Goal: Information Seeking & Learning: Find specific fact

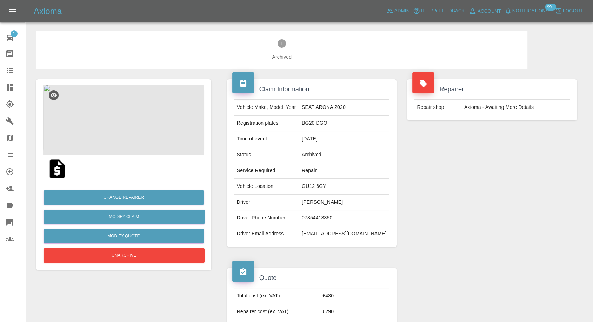
click at [323, 204] on td "Claire Worthington" at bounding box center [344, 202] width 91 height 16
copy td "Claire Worthington"
click at [329, 219] on td "07854413350" at bounding box center [344, 218] width 91 height 16
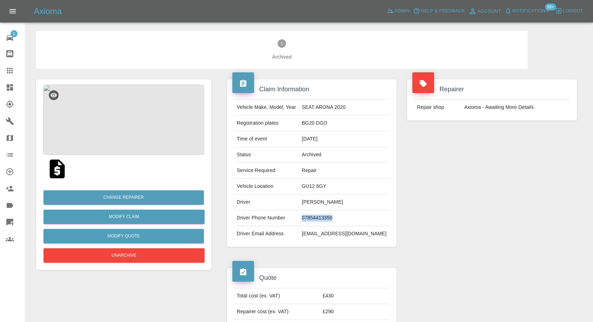
click at [329, 219] on td "07854413350" at bounding box center [344, 218] width 91 height 16
copy td "07854413350"
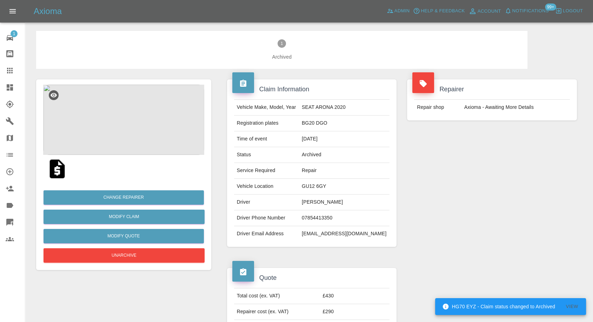
drag, startPoint x: 469, startPoint y: 246, endPoint x: 439, endPoint y: 240, distance: 31.2
click at [469, 246] on div "Repairer Repair shop Axioma - Awaiting More Details" at bounding box center [492, 163] width 180 height 188
click at [324, 201] on td "Claire Worthington" at bounding box center [344, 202] width 91 height 16
copy td "Claire"
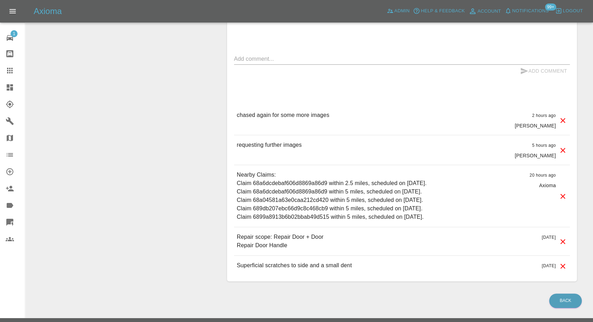
scroll to position [484, 0]
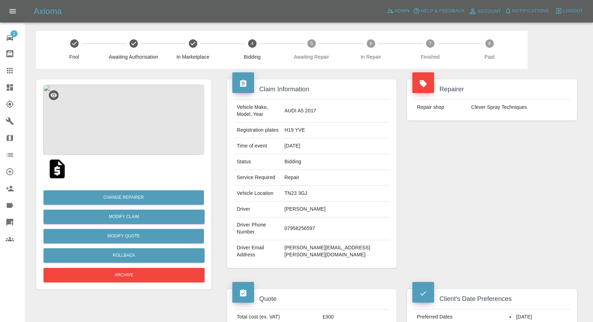
click at [319, 201] on td "Yvonne Hinds" at bounding box center [336, 209] width 108 height 16
copy td "Yvonne Hinds"
click at [131, 150] on img at bounding box center [123, 120] width 161 height 70
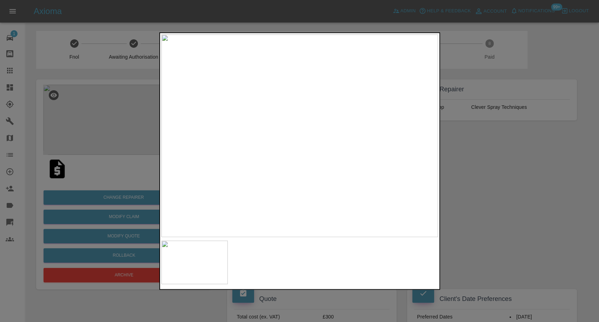
click at [473, 208] on div at bounding box center [299, 161] width 599 height 322
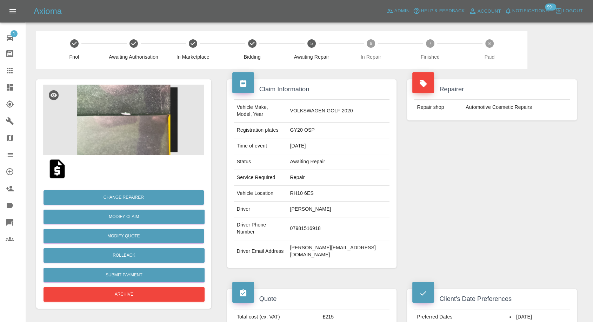
click at [331, 206] on td "Marjorie O’Sullivan" at bounding box center [338, 209] width 102 height 16
copy td "Marjorie O’Sullivan"
click at [322, 217] on td "07981516918" at bounding box center [338, 228] width 102 height 23
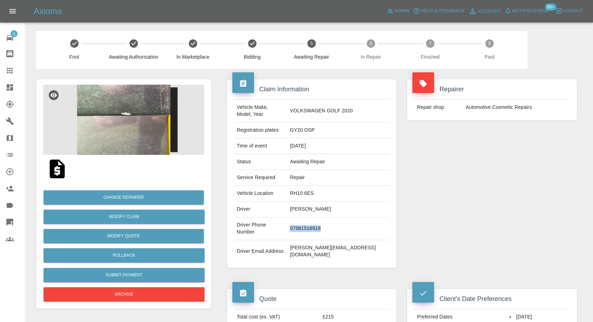
click at [322, 217] on td "07981516918" at bounding box center [338, 228] width 102 height 23
copy td "07981516918"
click at [300, 255] on div "Claim Information Vehicle Make, Model, Year VOLKSWAGEN GOLF 2020 Registration p…" at bounding box center [312, 174] width 180 height 210
click at [307, 202] on td "Marjorie O’Sullivan" at bounding box center [338, 209] width 102 height 16
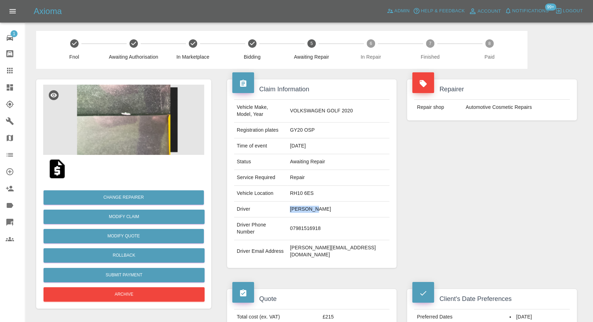
copy td "Marjorie"
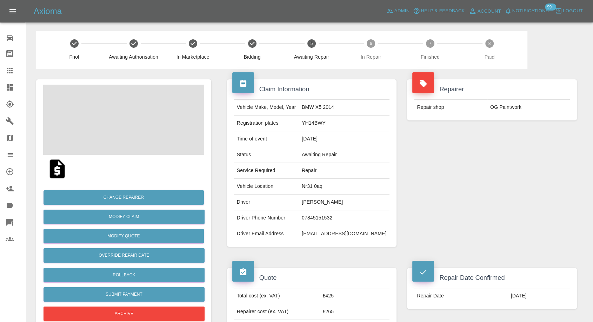
click at [329, 200] on td "[PERSON_NAME]" at bounding box center [344, 202] width 91 height 16
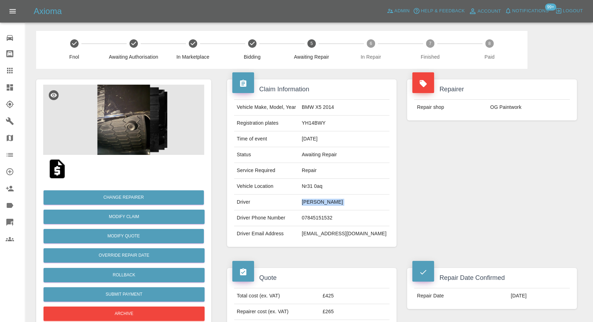
click at [329, 200] on td "[PERSON_NAME]" at bounding box center [344, 202] width 91 height 16
copy td "Adrijus Ercius"
click at [338, 220] on td "07845151532" at bounding box center [344, 218] width 91 height 16
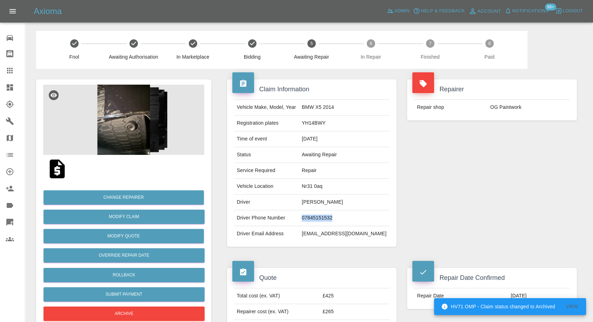
copy td "07845151532"
click at [292, 239] on td "Driver Email Address" at bounding box center [266, 233] width 65 height 15
click at [316, 203] on td "Adrijus Ercius" at bounding box center [344, 202] width 91 height 16
copy td "Adrijus"
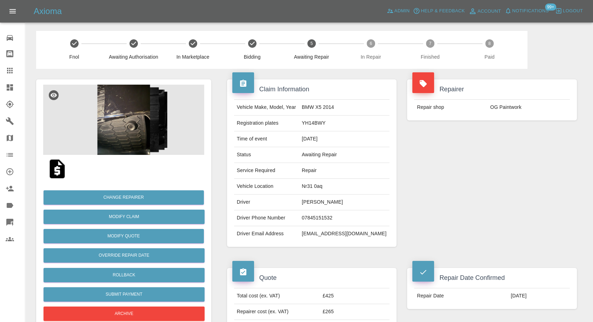
click at [315, 219] on td "07845151532" at bounding box center [344, 218] width 91 height 16
copy td "07845151532"
click at [343, 248] on div "Claim Information Vehicle Make, Model, Year BMW X5 2014 Registration plates YH1…" at bounding box center [312, 163] width 180 height 188
click at [132, 119] on img at bounding box center [123, 120] width 161 height 70
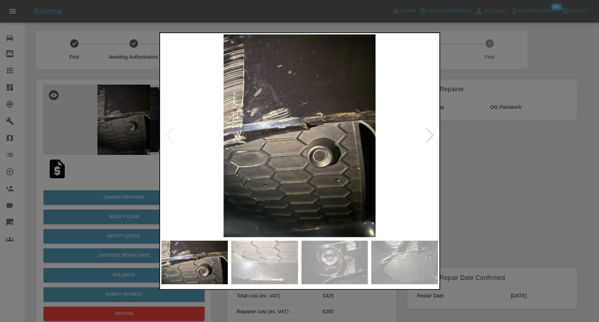
click at [464, 198] on div at bounding box center [299, 161] width 599 height 322
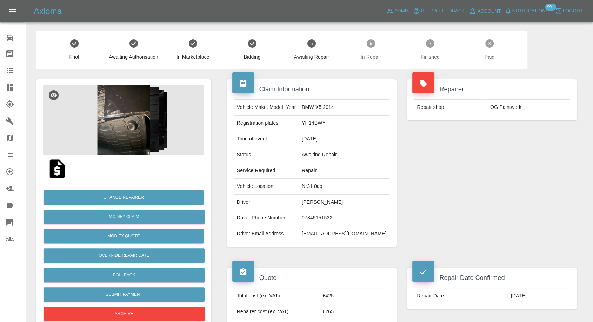
click at [313, 186] on td "Nr31 0aq" at bounding box center [344, 187] width 91 height 16
copy td "Nr31 0aq"
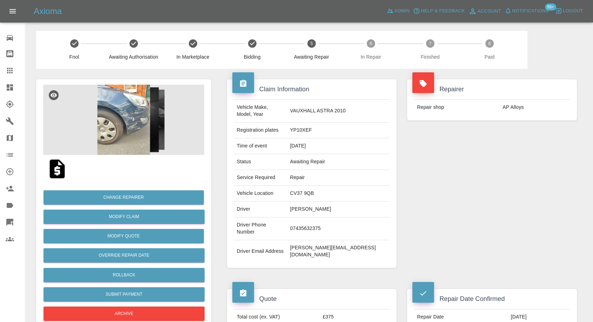
click at [315, 201] on td "Joseph Kabenge" at bounding box center [338, 209] width 102 height 16
copy td "Joseph Kabenge"
click at [330, 220] on td "07435632375" at bounding box center [338, 228] width 102 height 23
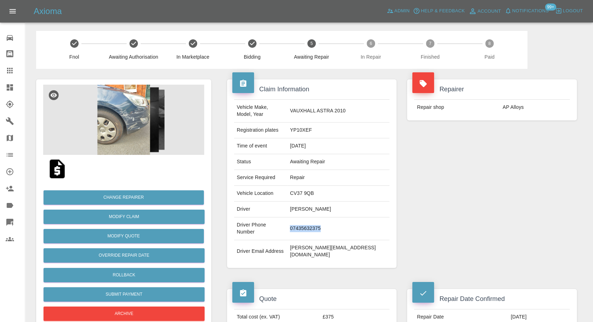
click at [330, 220] on td "07435632375" at bounding box center [338, 228] width 102 height 23
copy td "07435632375"
click at [287, 221] on td "Driver Phone Number" at bounding box center [260, 228] width 53 height 23
click at [317, 201] on td "Joseph Kabenge" at bounding box center [338, 209] width 102 height 16
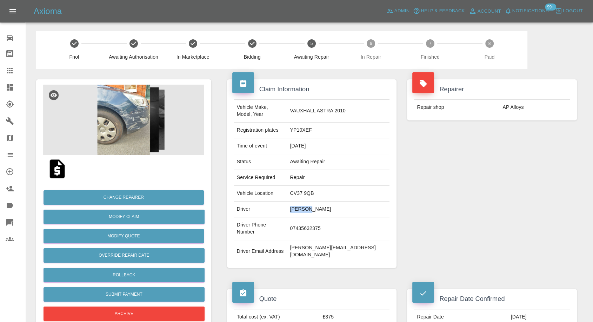
copy td "Joseph"
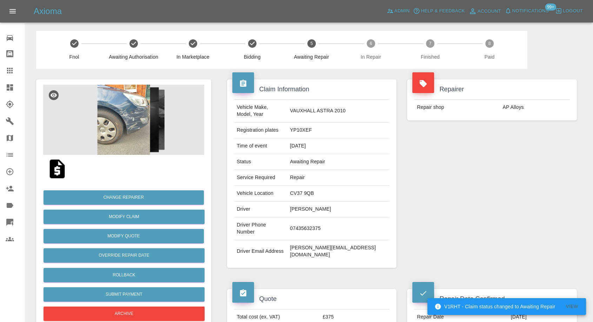
click at [317, 186] on td "CV37 9QB" at bounding box center [338, 194] width 102 height 16
copy td "CV37 9QB"
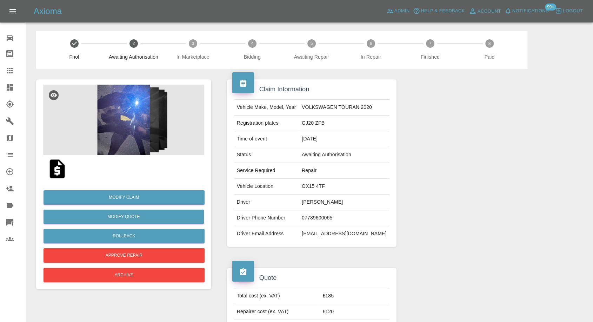
click at [318, 202] on td "[PERSON_NAME]" at bounding box center [344, 202] width 91 height 16
copy td "[PERSON_NAME]"
